Goal: Entertainment & Leisure: Consume media (video, audio)

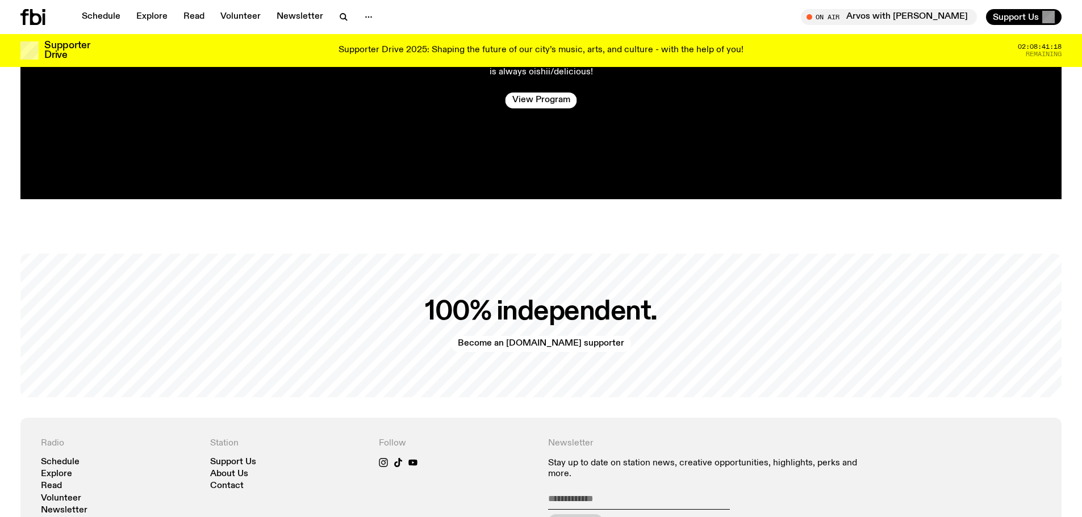
scroll to position [2761, 0]
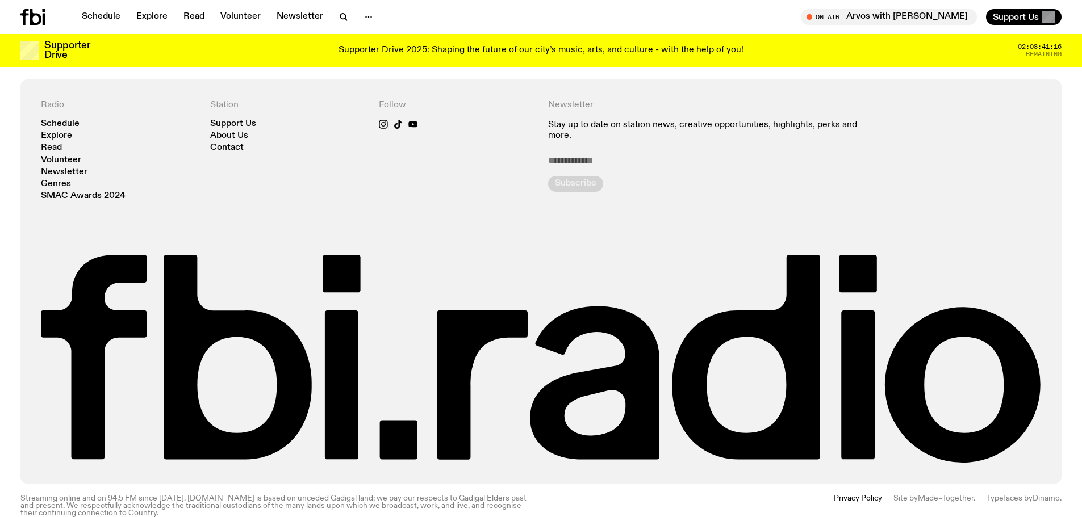
click at [372, 48] on p "Supporter Drive 2025: Shaping the future of our city’s music, arts, and culture…" at bounding box center [541, 50] width 405 height 10
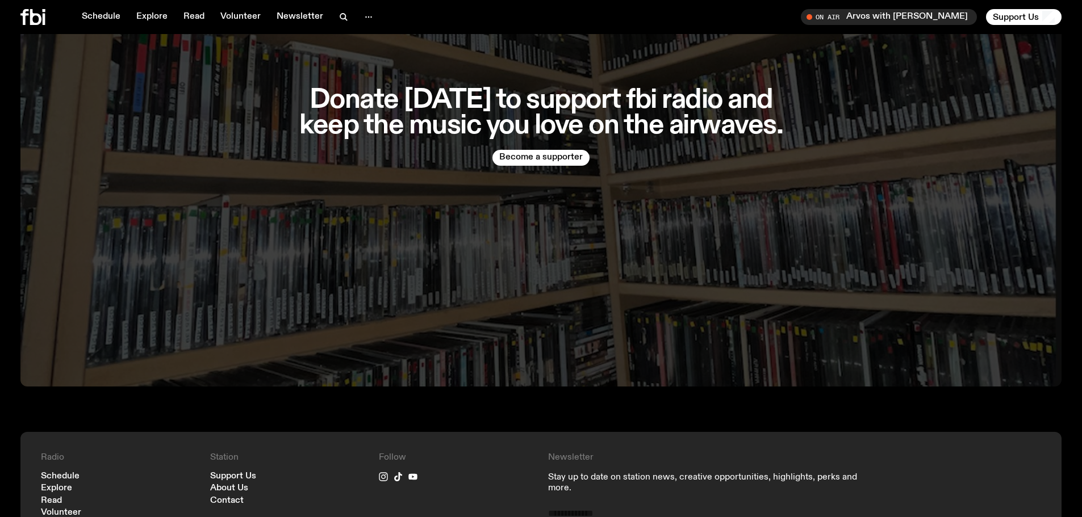
scroll to position [2946, 0]
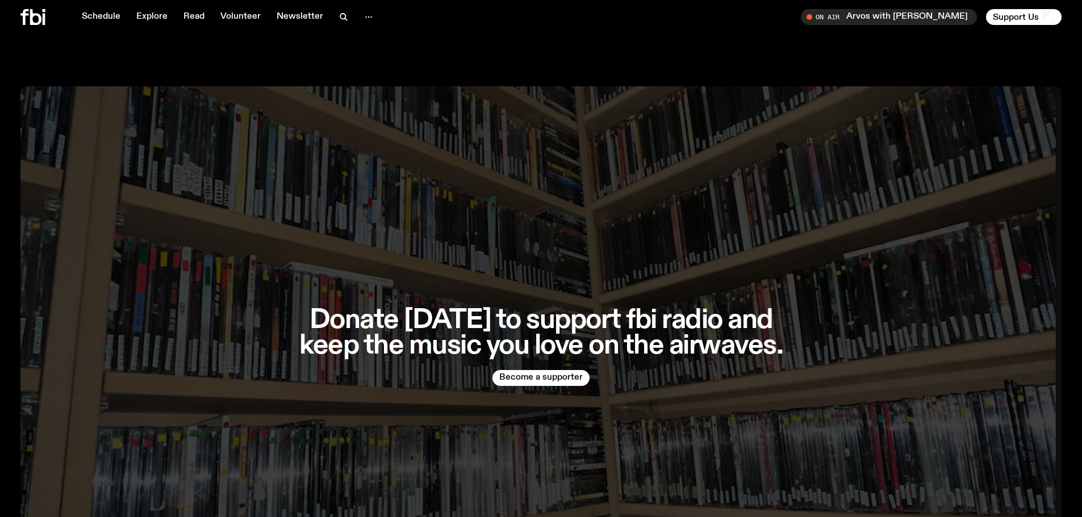
click at [42, 16] on icon at bounding box center [32, 17] width 25 height 16
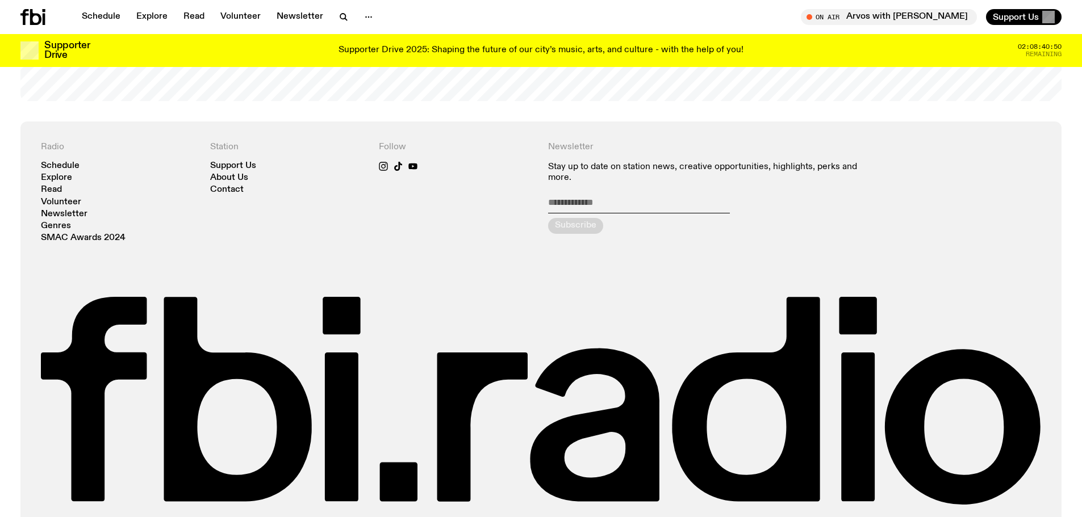
scroll to position [2761, 0]
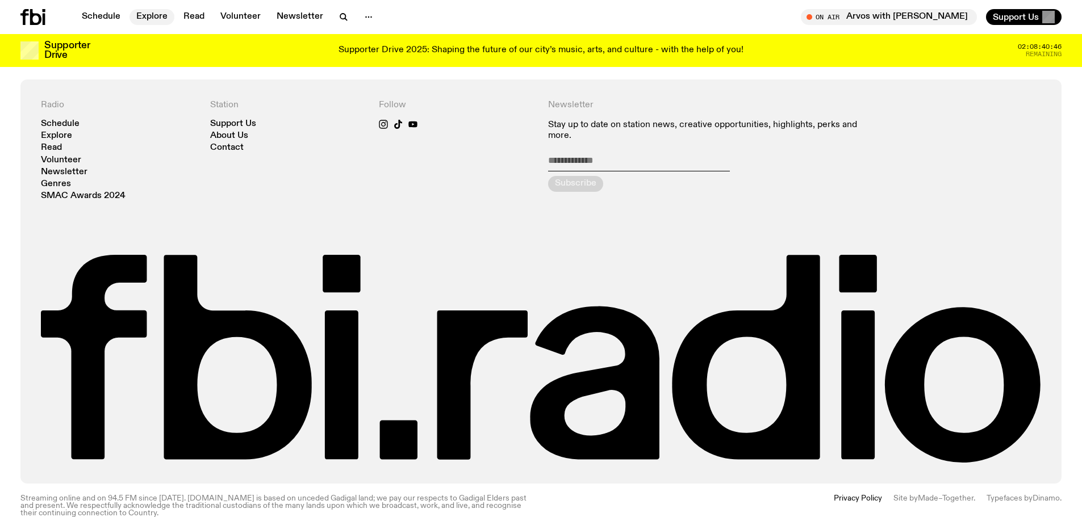
click at [151, 14] on link "Explore" at bounding box center [152, 17] width 45 height 16
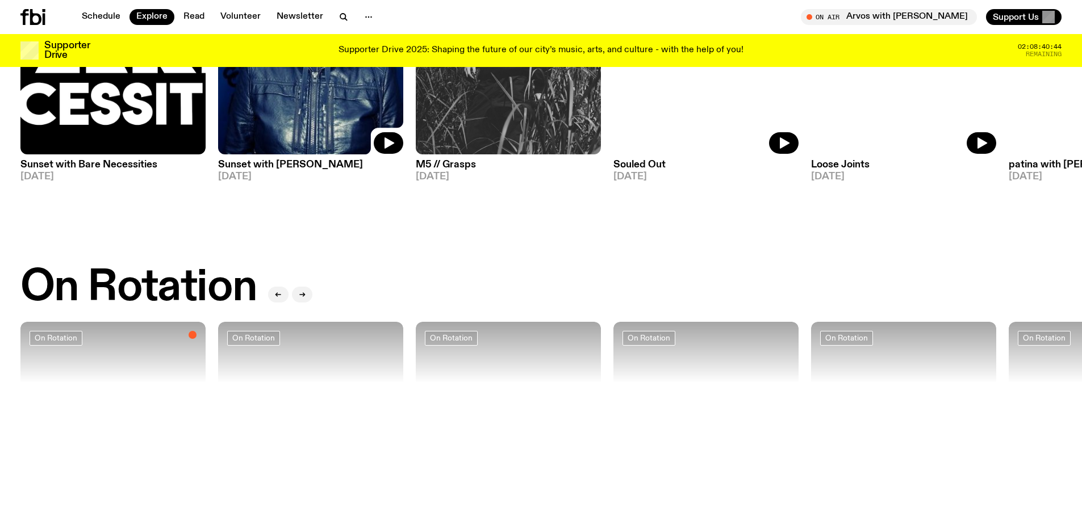
scroll to position [449, 0]
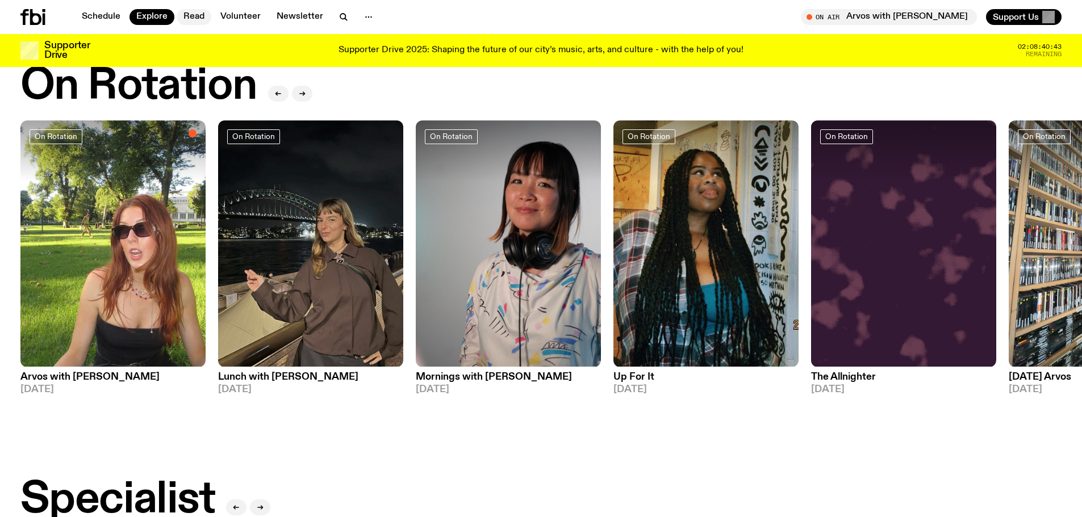
click at [191, 17] on link "Read" at bounding box center [194, 17] width 35 height 16
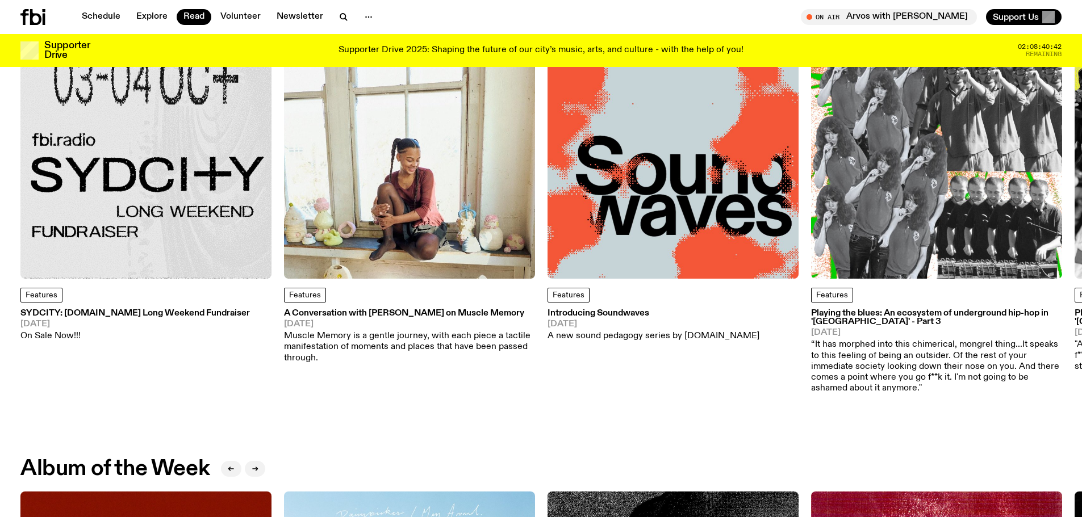
scroll to position [110, 0]
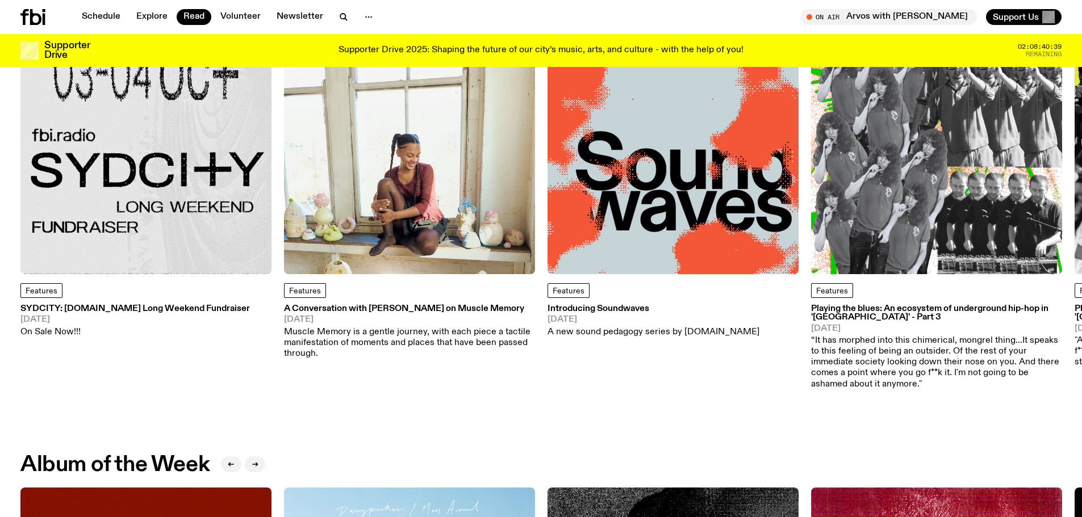
click at [21, 15] on icon at bounding box center [24, 17] width 8 height 16
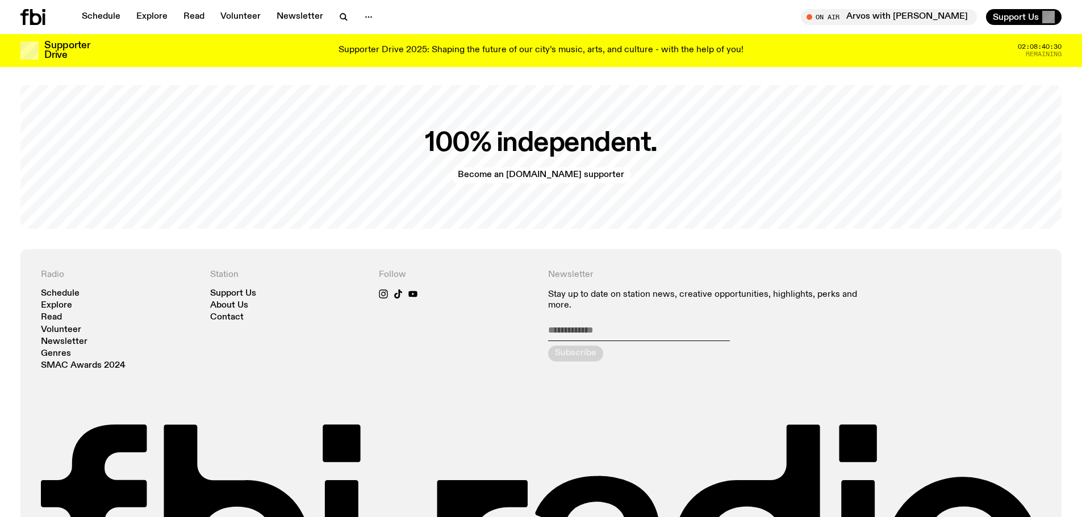
scroll to position [2591, 0]
click at [505, 168] on link "Become an [DOMAIN_NAME] supporter" at bounding box center [541, 176] width 180 height 16
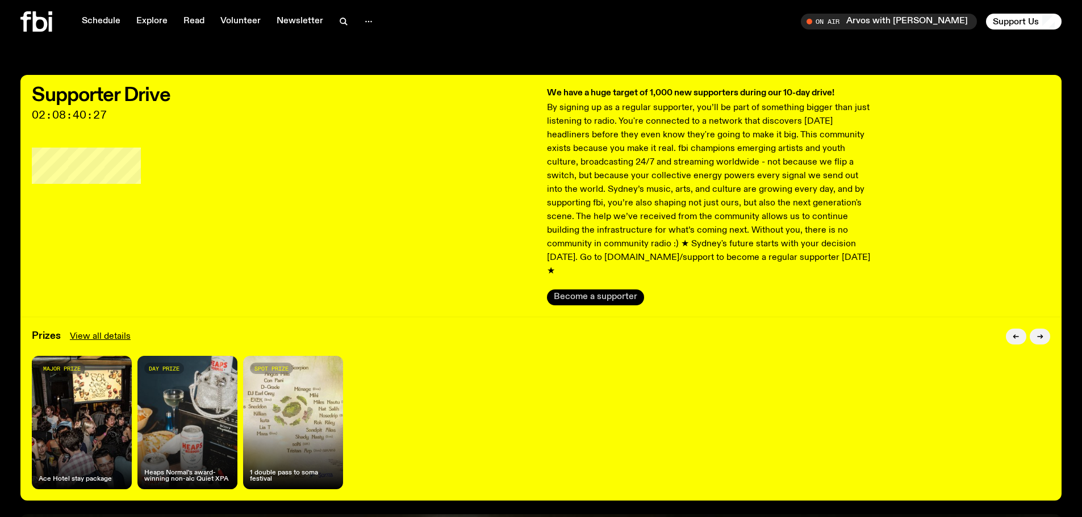
click at [595, 290] on button "Become a supporter" at bounding box center [595, 298] width 97 height 16
click at [1064, 77] on div "Supporter Drive 02:08:39:46 We have a huge target of 1,000 new supporters durin…" at bounding box center [541, 510] width 1082 height 871
click at [1046, 329] on button "button" at bounding box center [1040, 337] width 20 height 16
click at [1041, 329] on button "button" at bounding box center [1040, 337] width 20 height 16
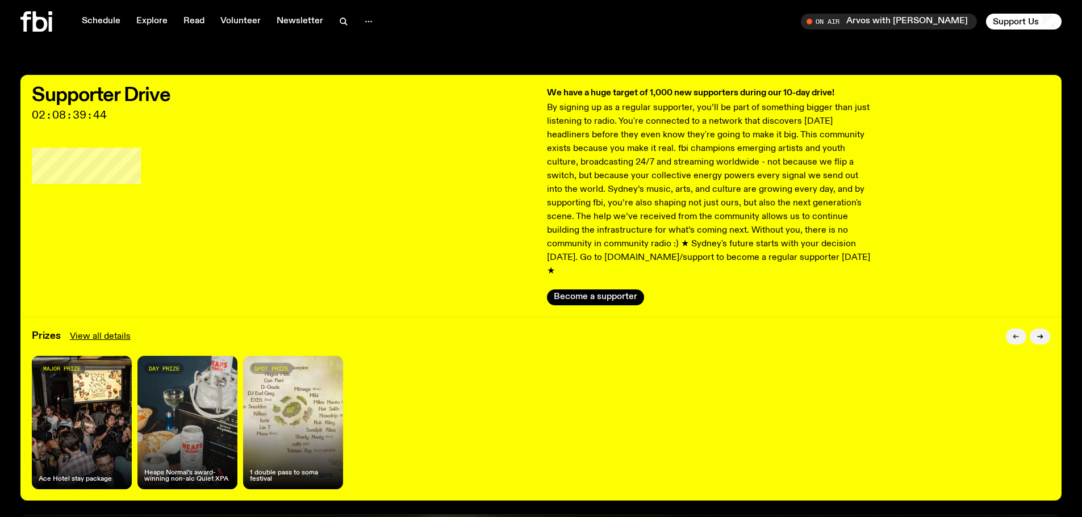
click at [1019, 333] on icon "button" at bounding box center [1016, 336] width 7 height 7
click at [1010, 329] on button "button" at bounding box center [1016, 337] width 20 height 16
click at [1043, 333] on icon "button" at bounding box center [1040, 336] width 7 height 7
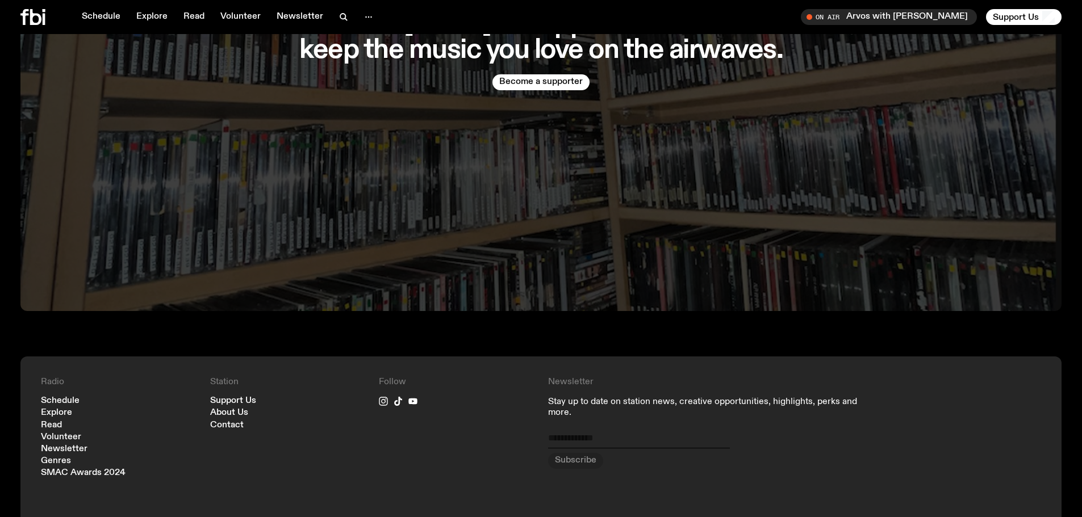
scroll to position [3507, 0]
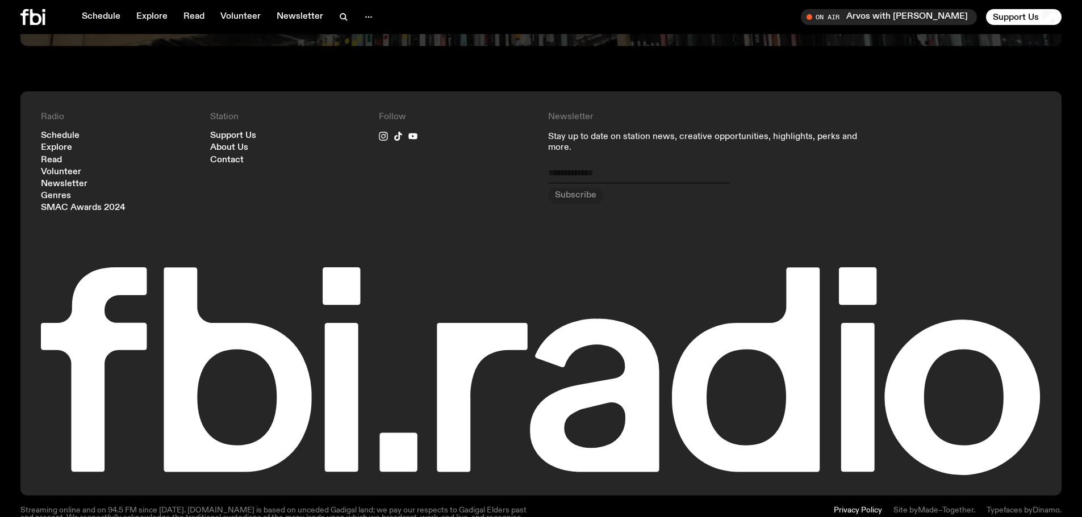
click at [27, 14] on icon at bounding box center [24, 17] width 8 height 16
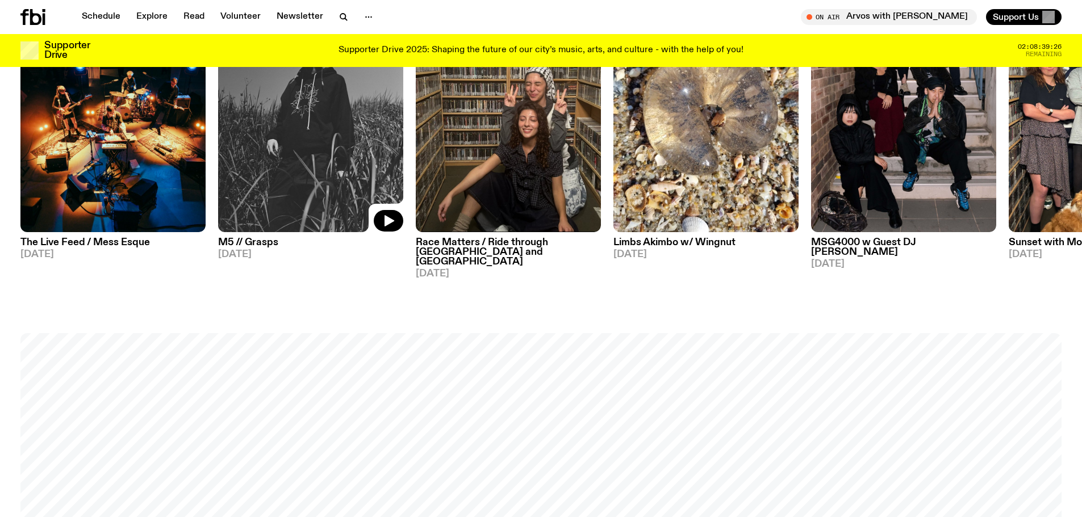
scroll to position [731, 0]
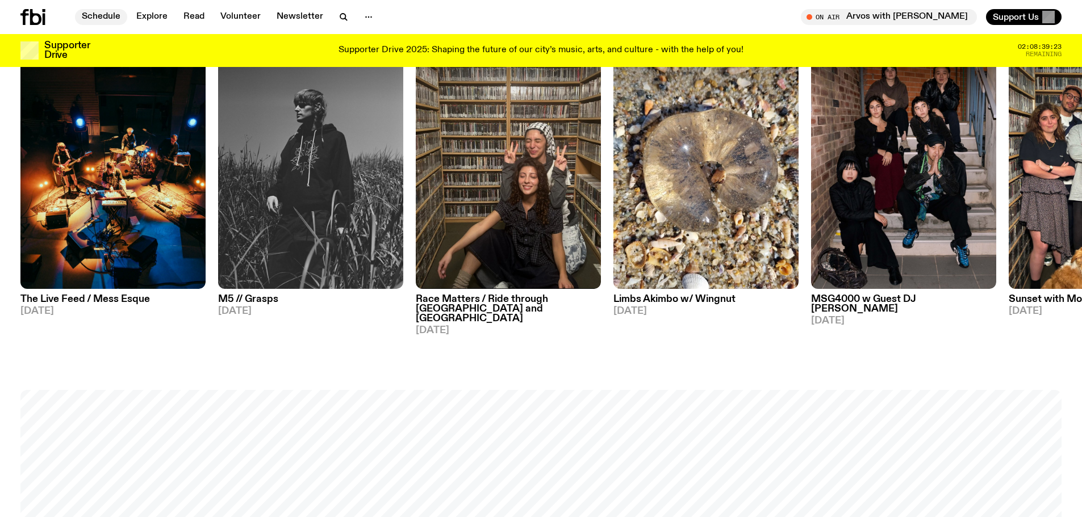
click at [102, 18] on link "Schedule" at bounding box center [101, 17] width 52 height 16
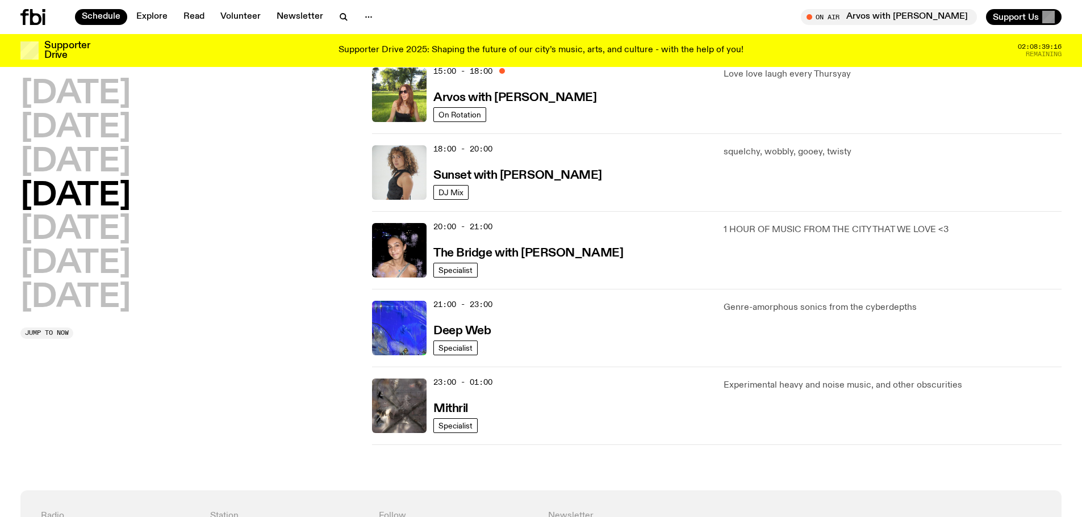
scroll to position [452, 0]
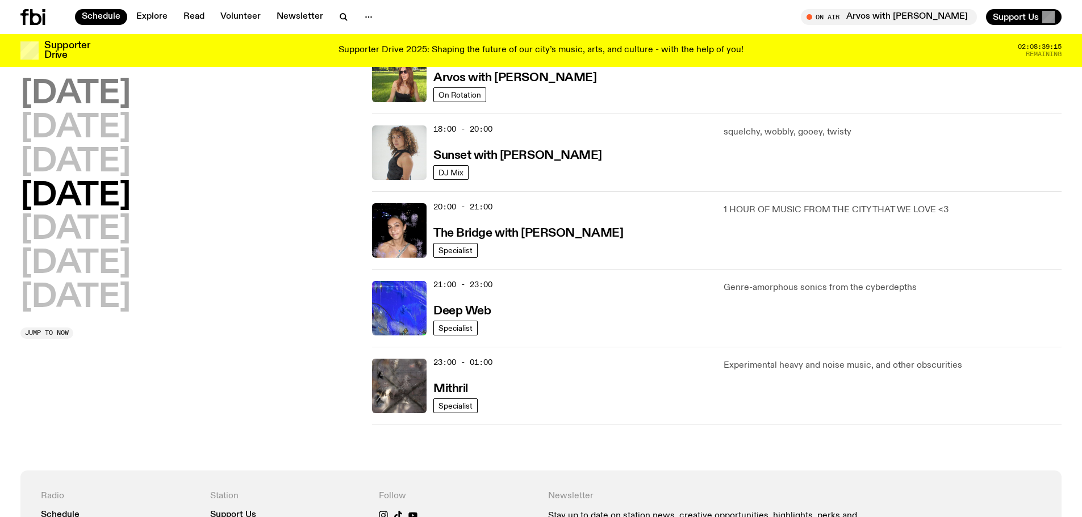
click at [110, 98] on h2 "[DATE]" at bounding box center [75, 94] width 110 height 32
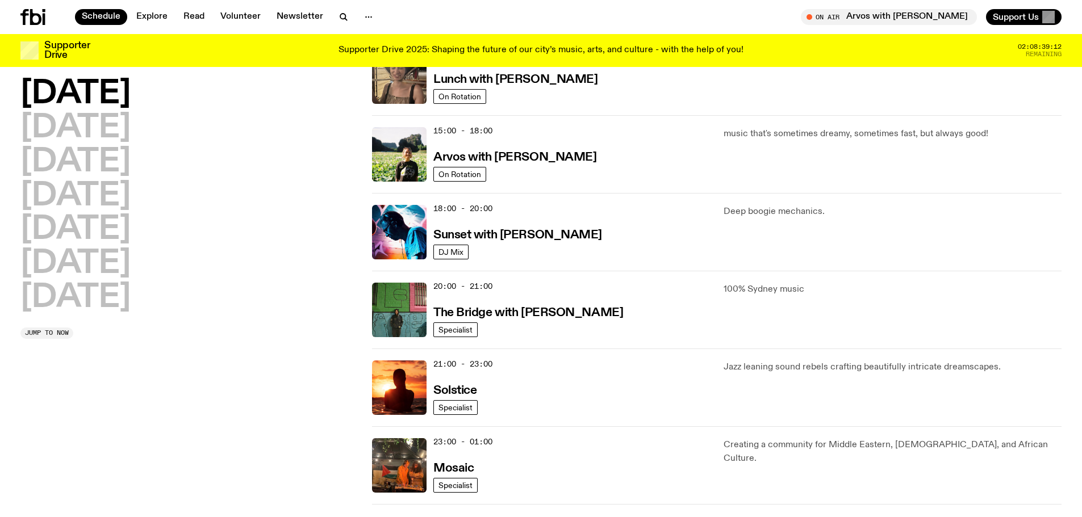
scroll to position [429, 0]
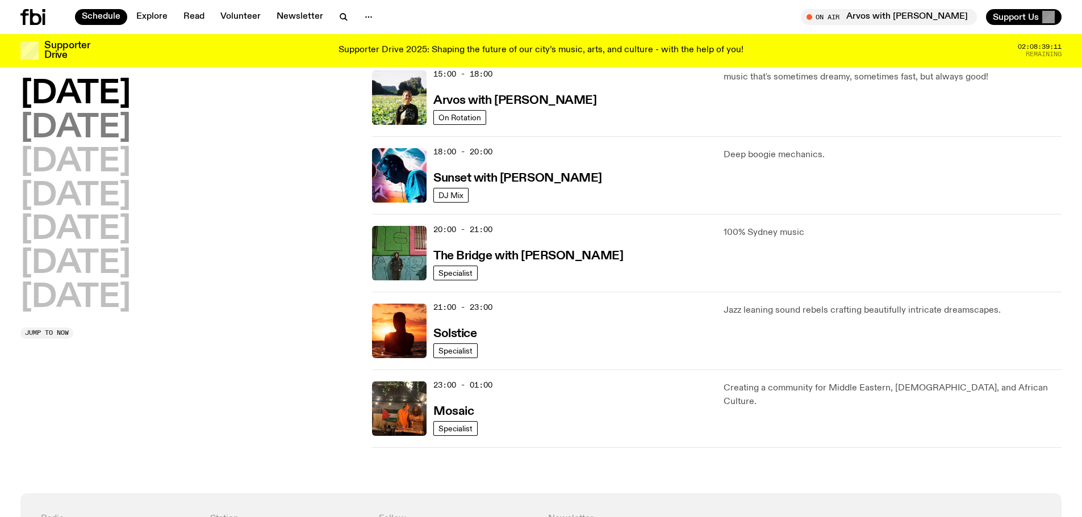
click at [106, 131] on h2 "[DATE]" at bounding box center [75, 128] width 110 height 32
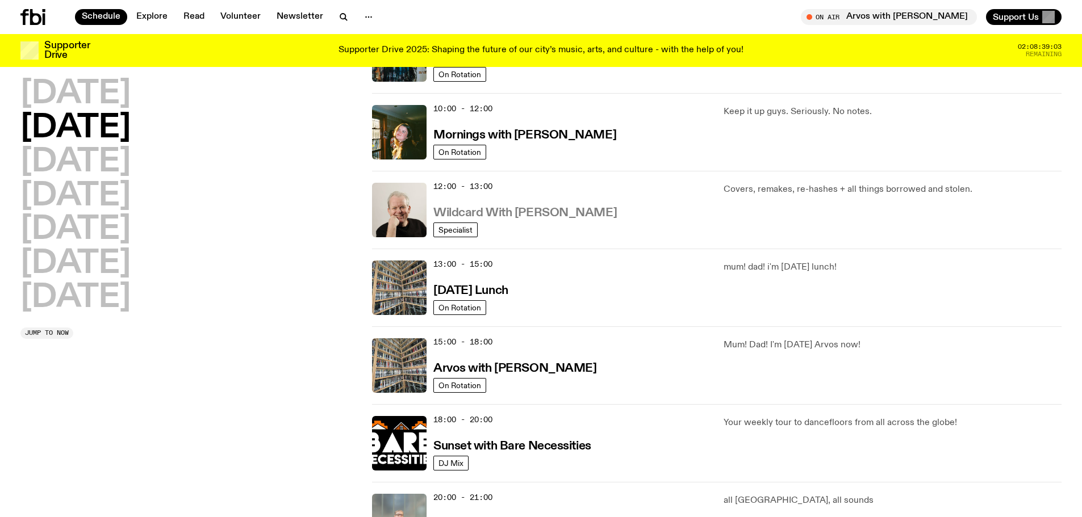
scroll to position [168, 0]
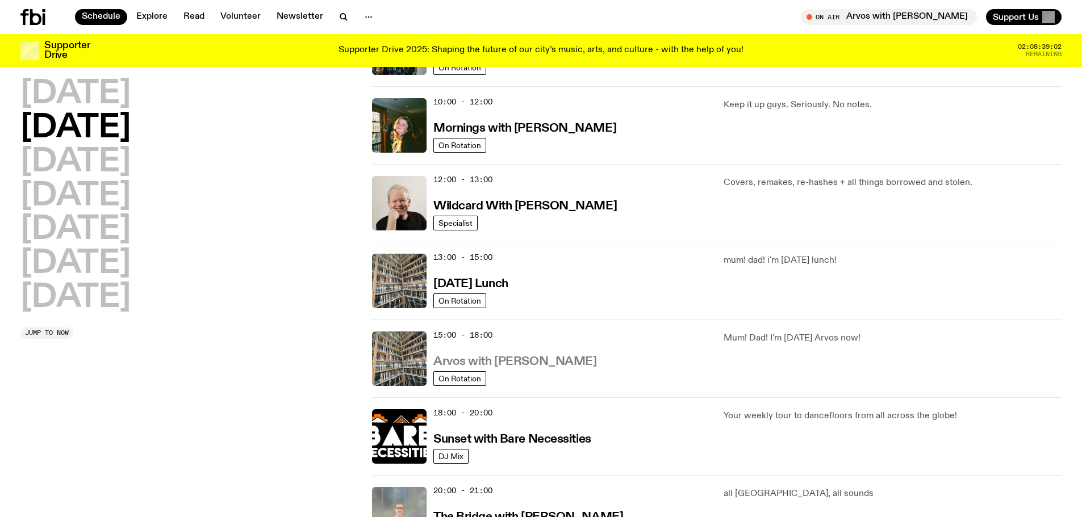
click at [528, 361] on h3 "Arvos with [PERSON_NAME]" at bounding box center [514, 362] width 163 height 12
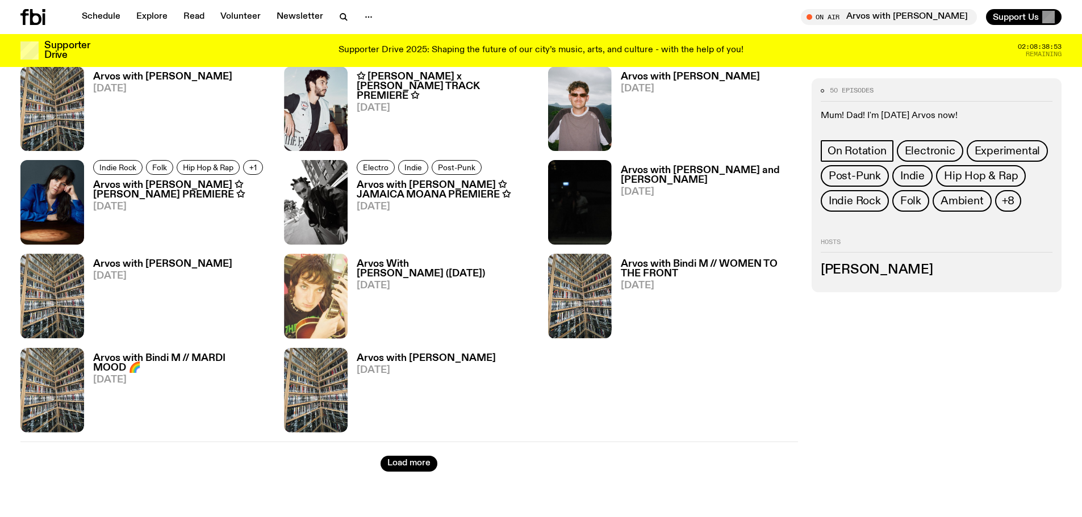
scroll to position [1414, 0]
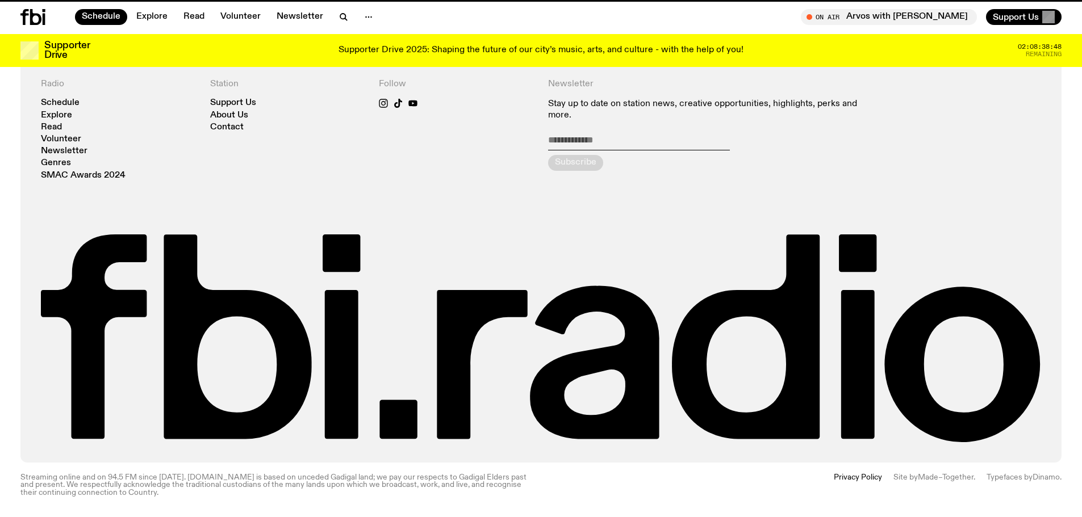
scroll to position [168, 0]
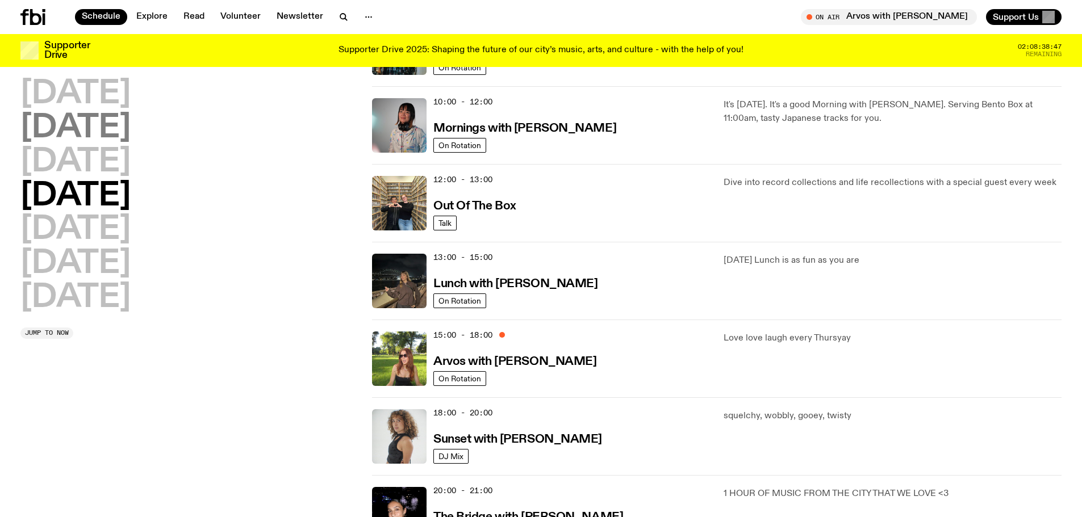
click at [88, 132] on h2 "[DATE]" at bounding box center [75, 128] width 110 height 32
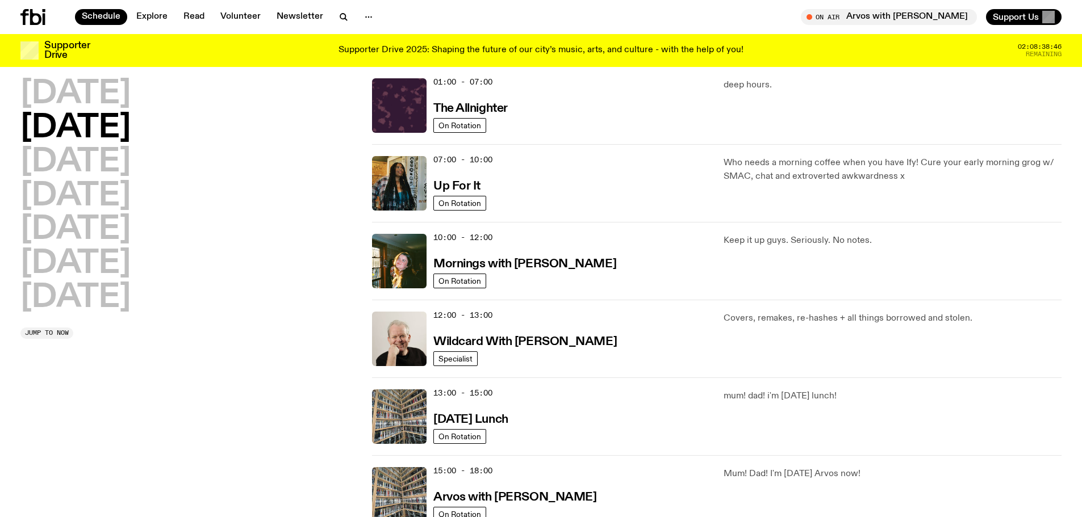
scroll to position [32, 0]
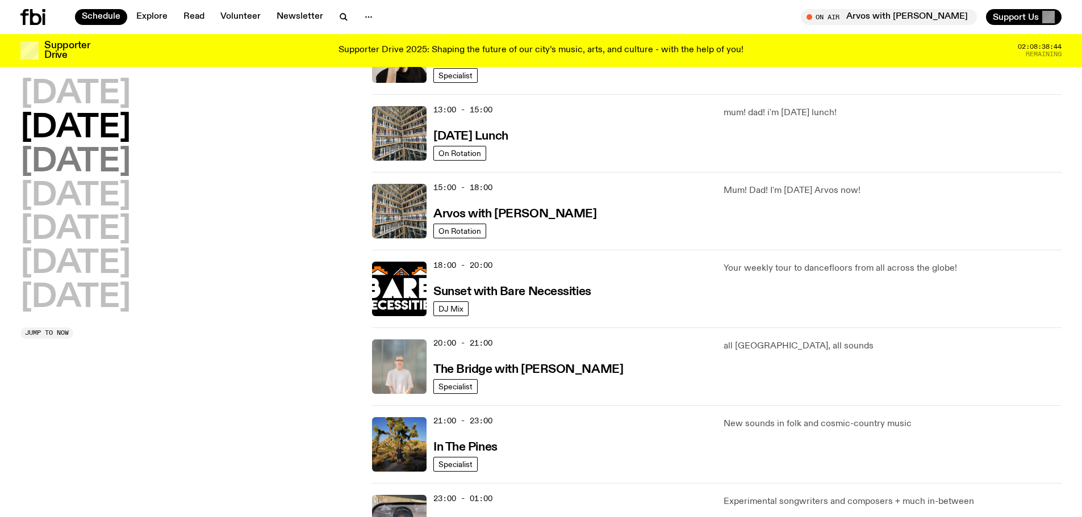
click at [120, 162] on h2 "[DATE]" at bounding box center [75, 163] width 110 height 32
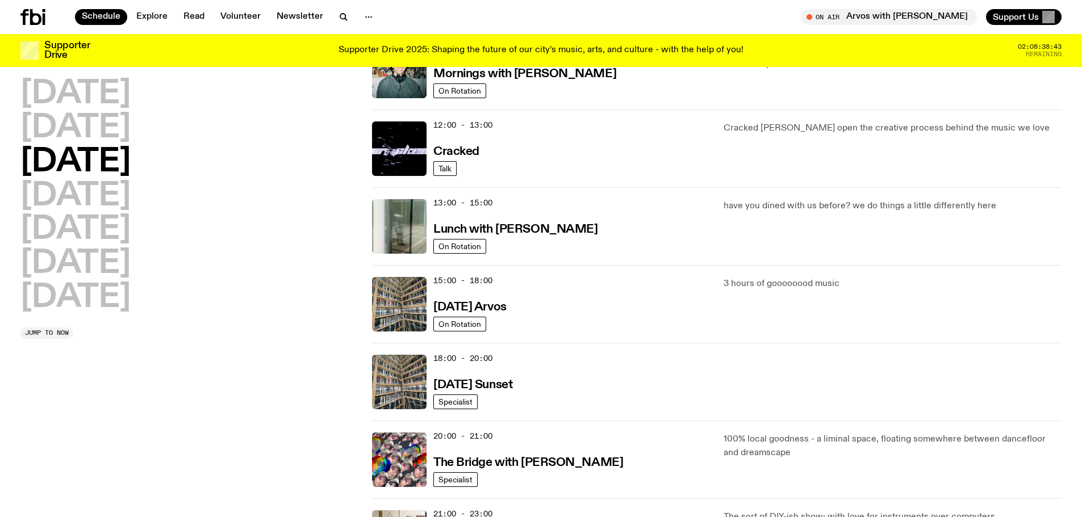
scroll to position [259, 0]
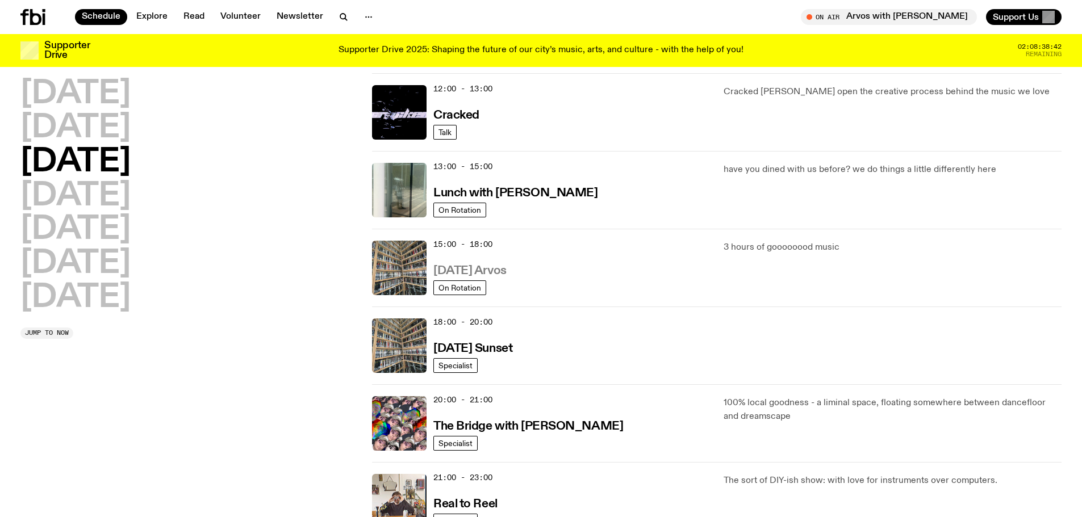
click at [501, 268] on h3 "[DATE] Arvos" at bounding box center [469, 271] width 73 height 12
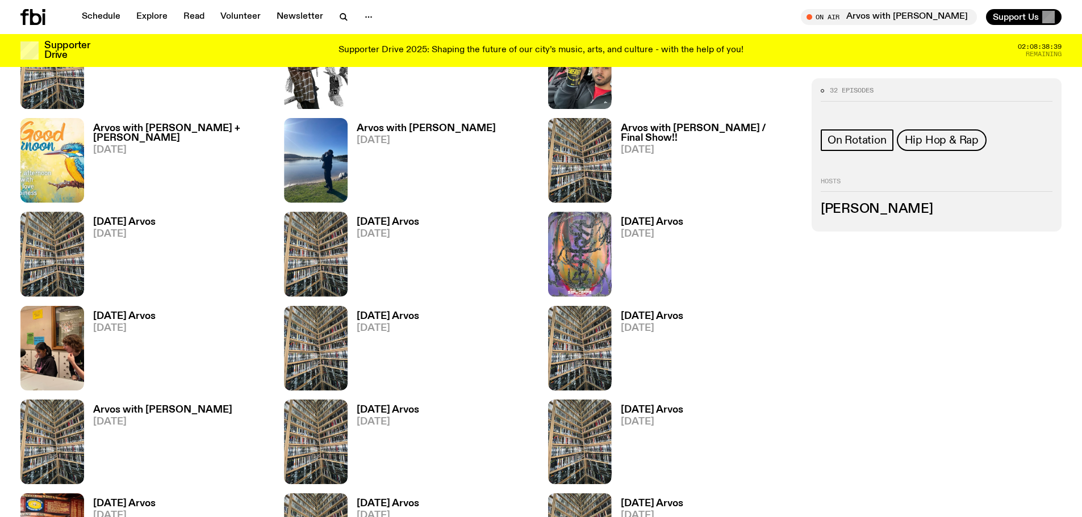
scroll to position [845, 0]
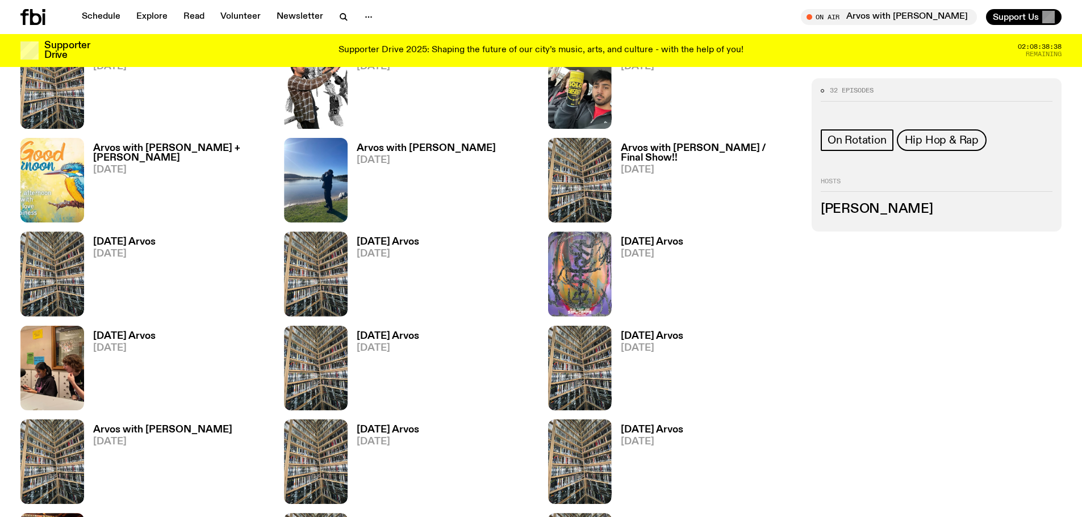
click at [650, 148] on h3 "Arvos with [PERSON_NAME] / Final Show!!" at bounding box center [709, 153] width 177 height 19
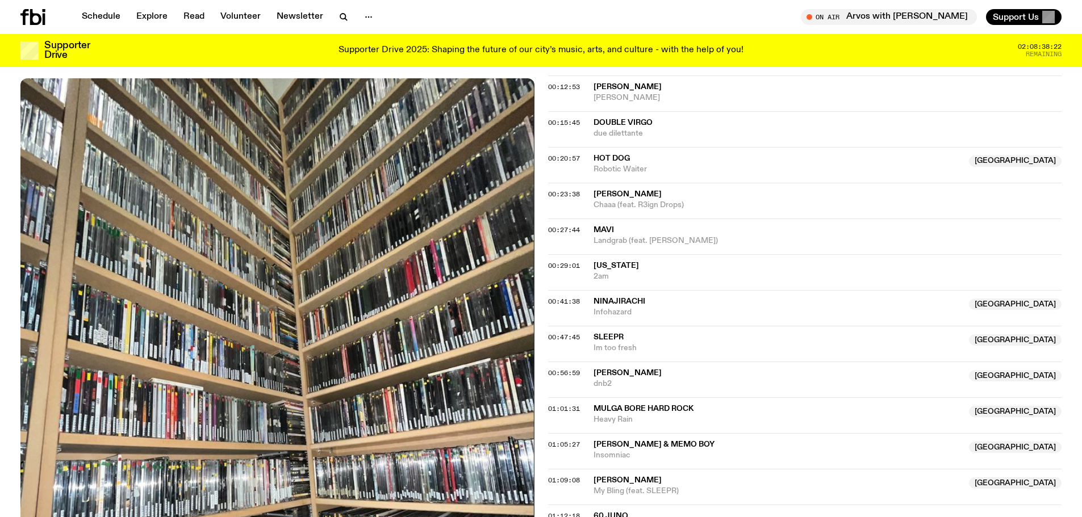
scroll to position [620, 0]
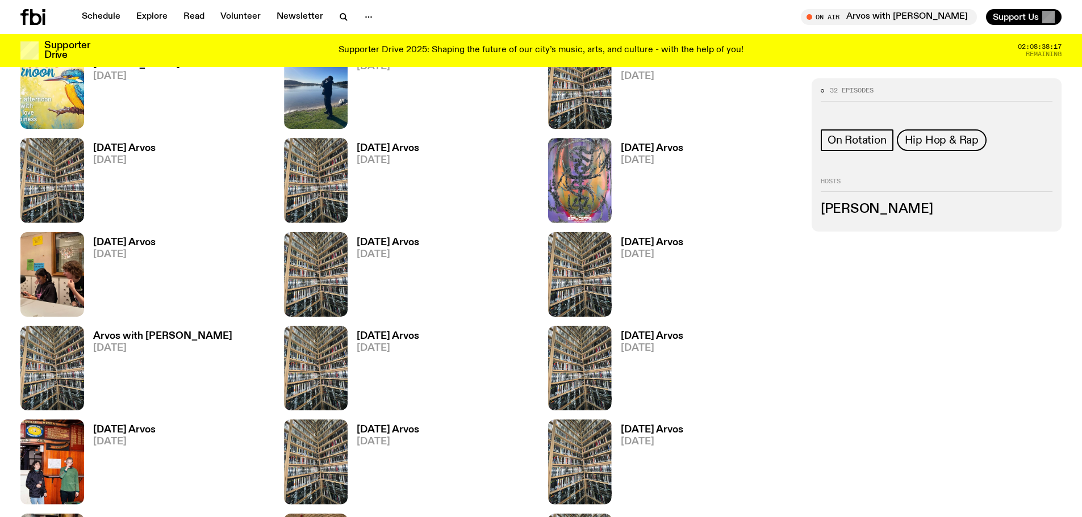
scroll to position [958, 0]
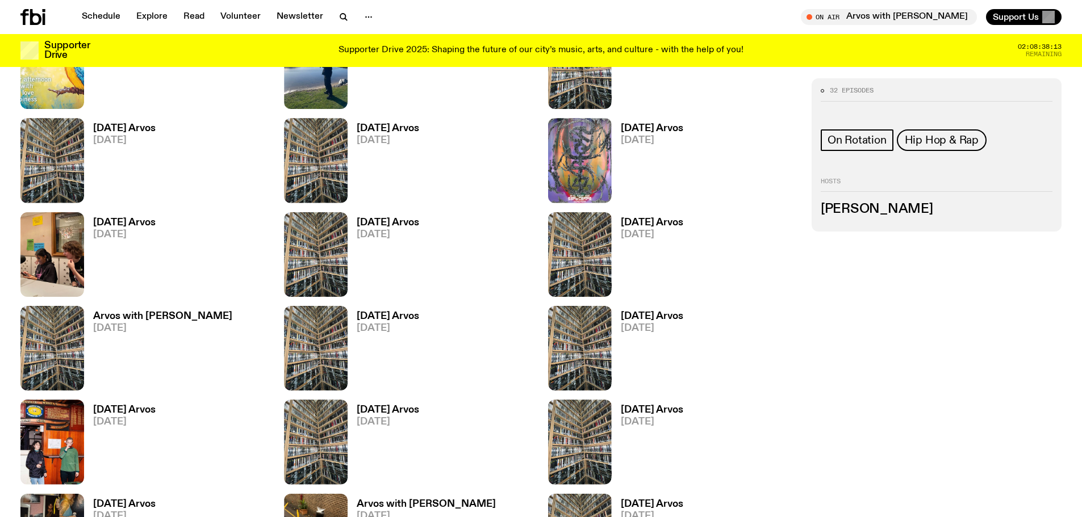
click at [151, 220] on h3 "[DATE] Arvos" at bounding box center [124, 223] width 62 height 10
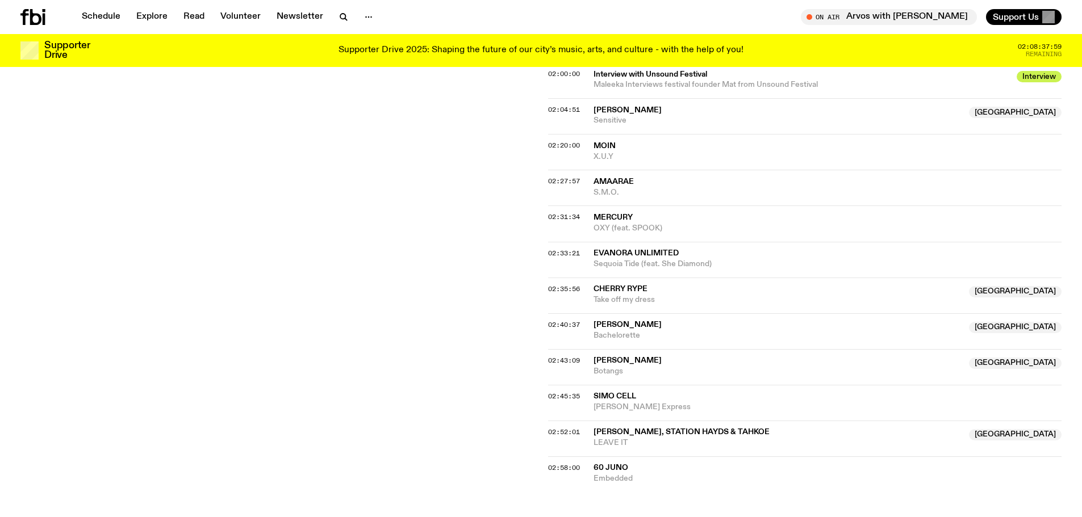
scroll to position [1187, 0]
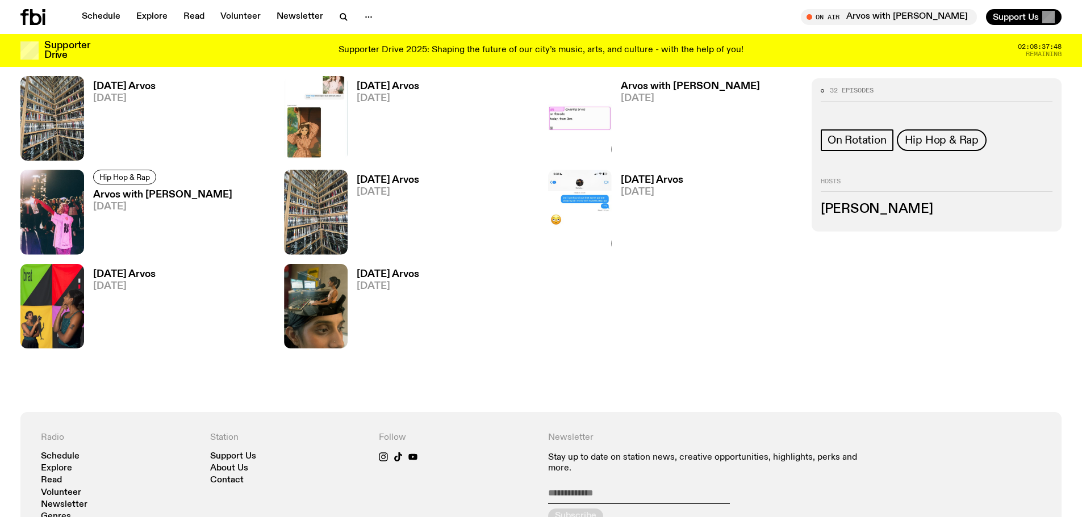
scroll to position [1469, 0]
click at [119, 271] on h3 "[DATE] Arvos" at bounding box center [124, 275] width 62 height 10
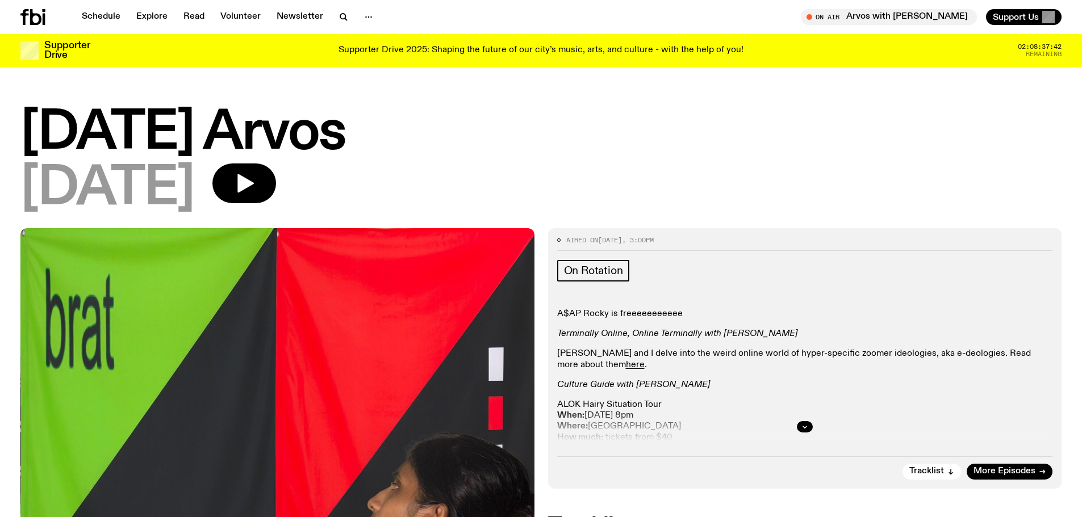
scroll to position [57, 0]
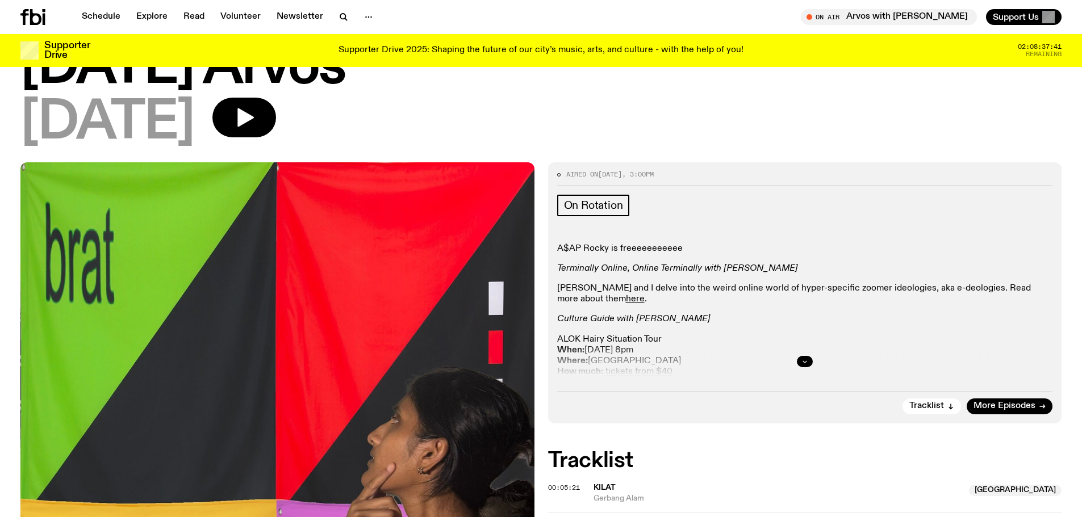
click at [804, 362] on icon "button" at bounding box center [805, 362] width 4 height 2
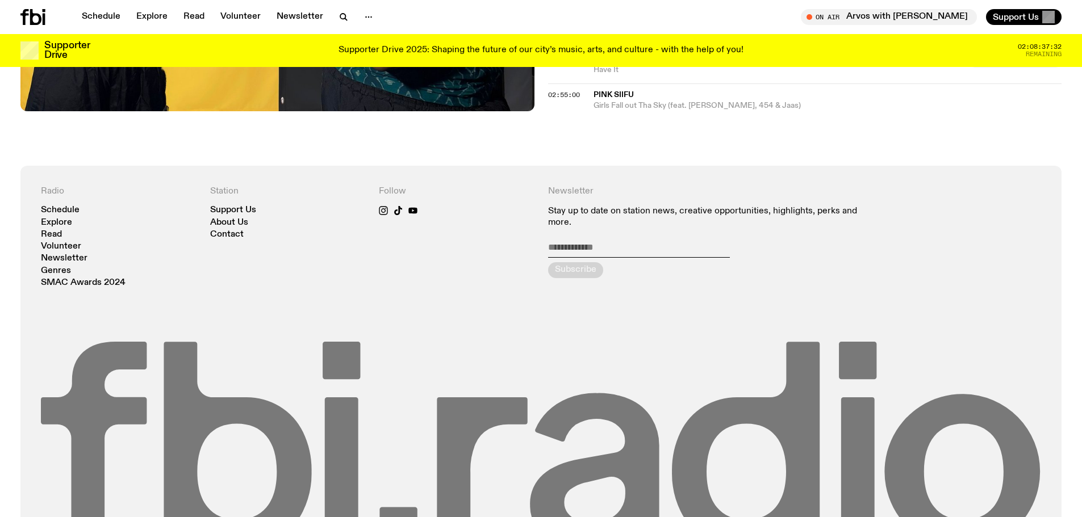
scroll to position [1761, 0]
